Goal: Download file/media

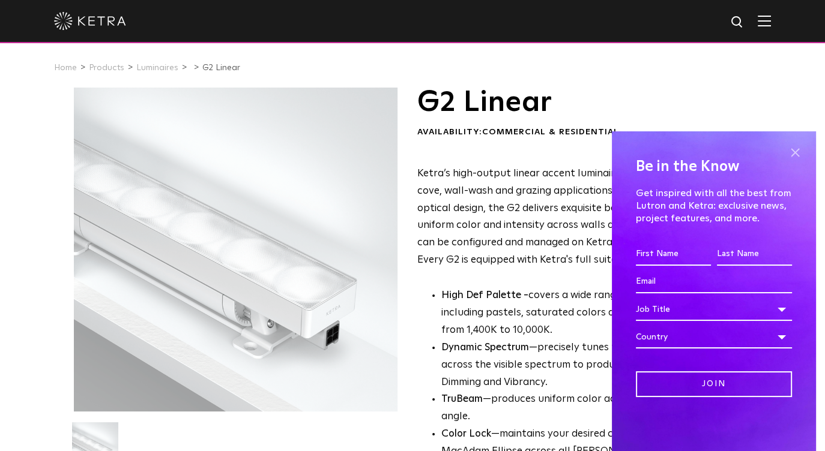
click at [794, 156] on span at bounding box center [795, 152] width 18 height 18
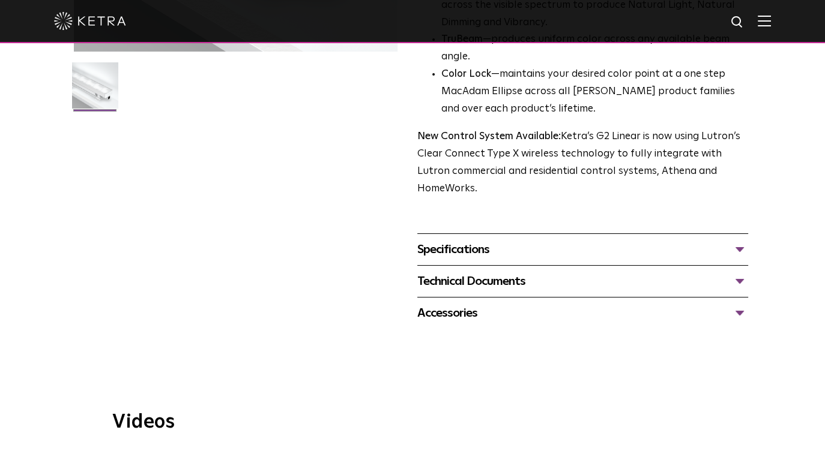
scroll to position [420, 0]
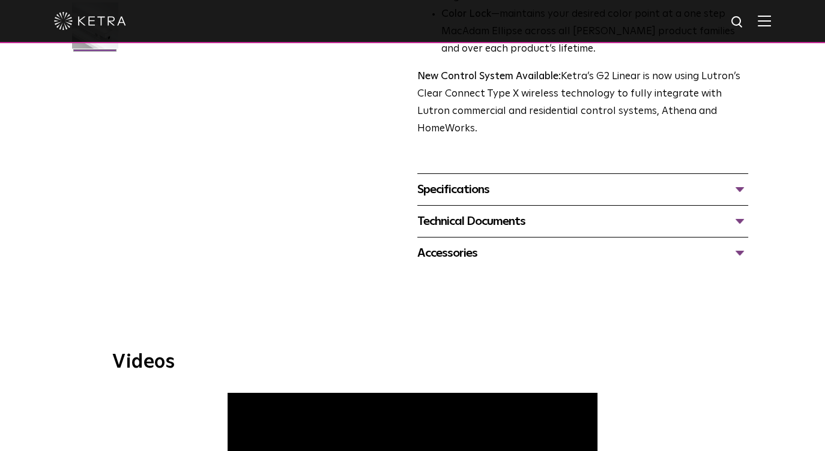
click at [600, 180] on div "Specifications" at bounding box center [582, 189] width 331 height 19
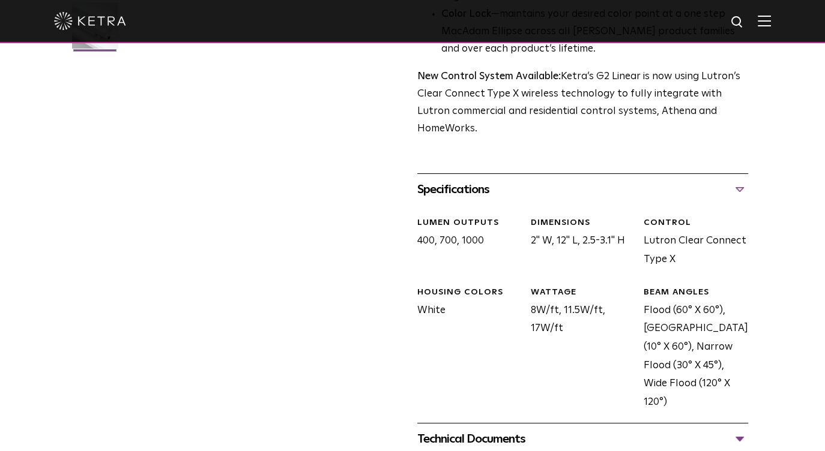
click at [740, 180] on div "Specifications" at bounding box center [582, 189] width 331 height 19
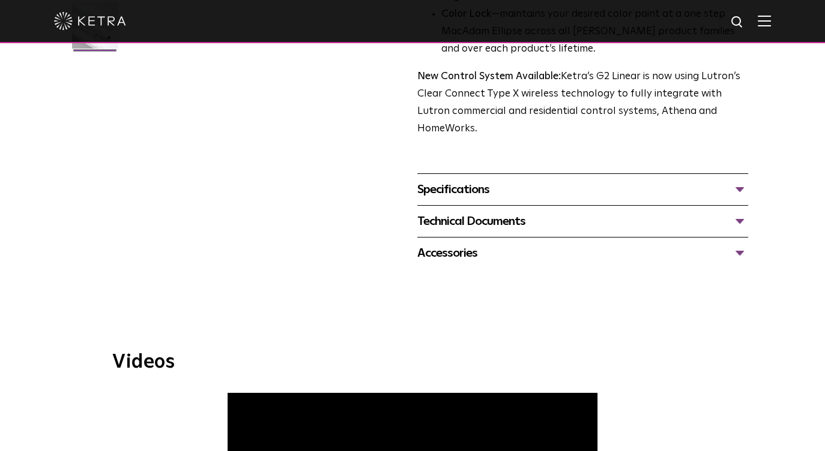
click at [741, 212] on div "Technical Documents" at bounding box center [582, 221] width 331 height 19
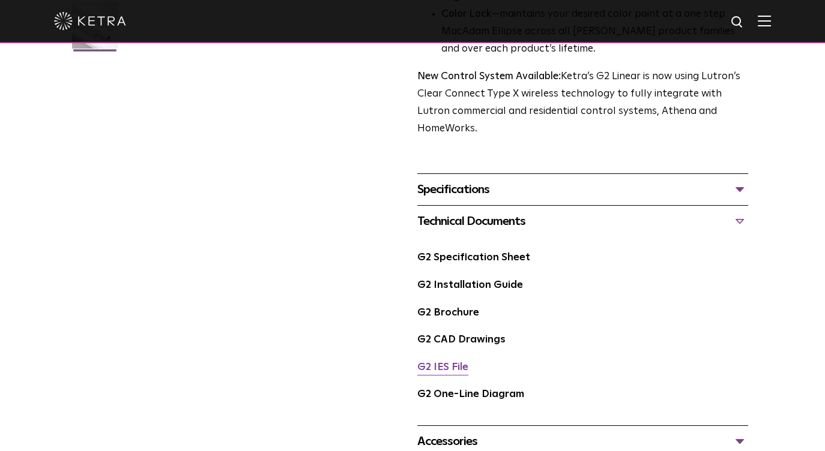
click at [442, 363] on link "G2 IES File" at bounding box center [442, 368] width 51 height 10
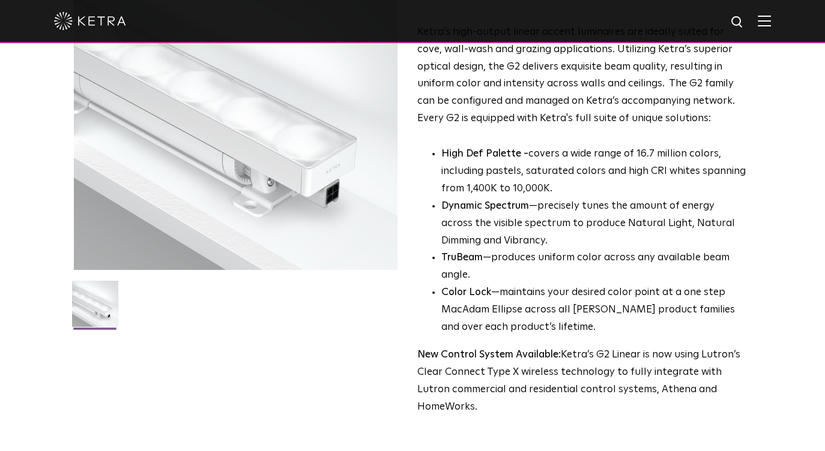
scroll to position [300, 0]
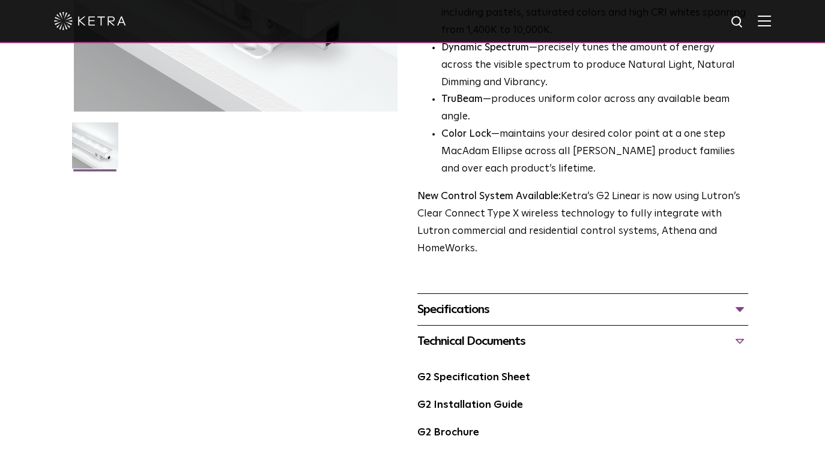
click at [521, 332] on div "Technical Documents" at bounding box center [582, 341] width 331 height 19
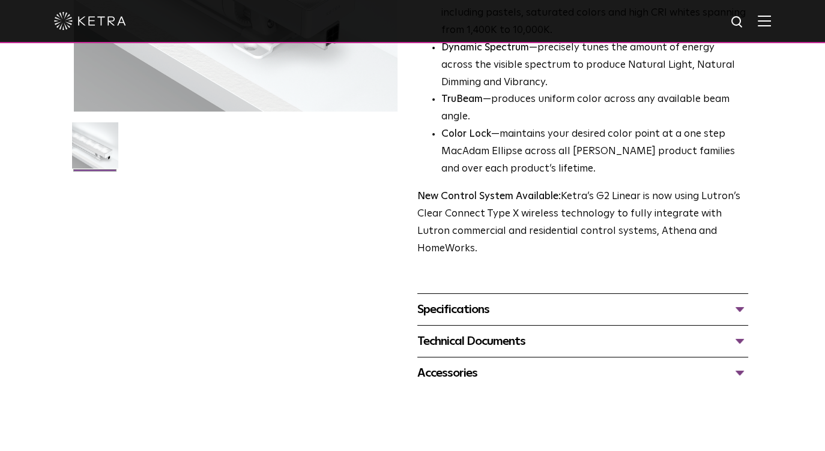
click at [521, 332] on div "Technical Documents" at bounding box center [582, 341] width 331 height 19
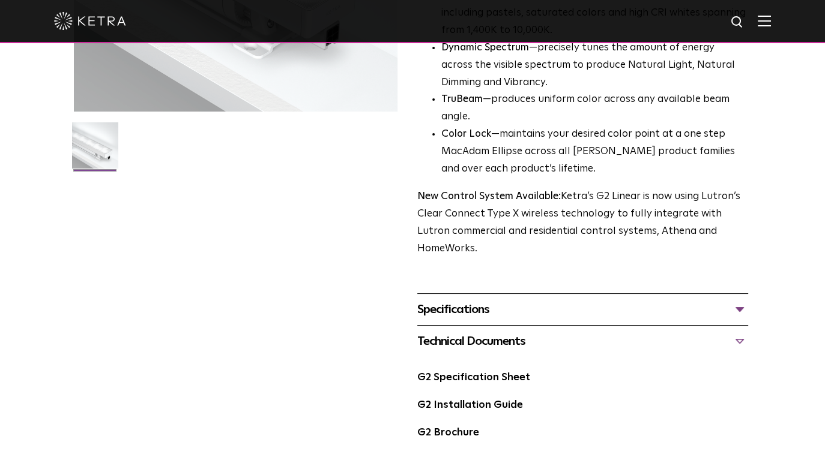
click at [516, 301] on div "Specifications" at bounding box center [582, 309] width 331 height 19
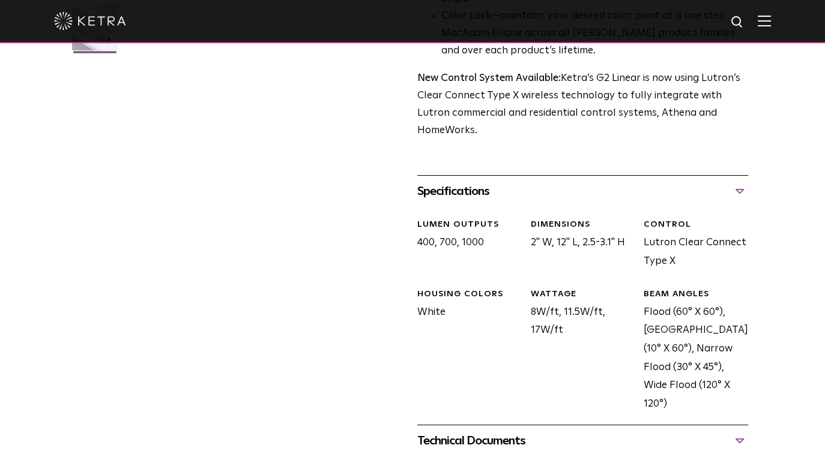
scroll to position [420, 0]
